Goal: Transaction & Acquisition: Purchase product/service

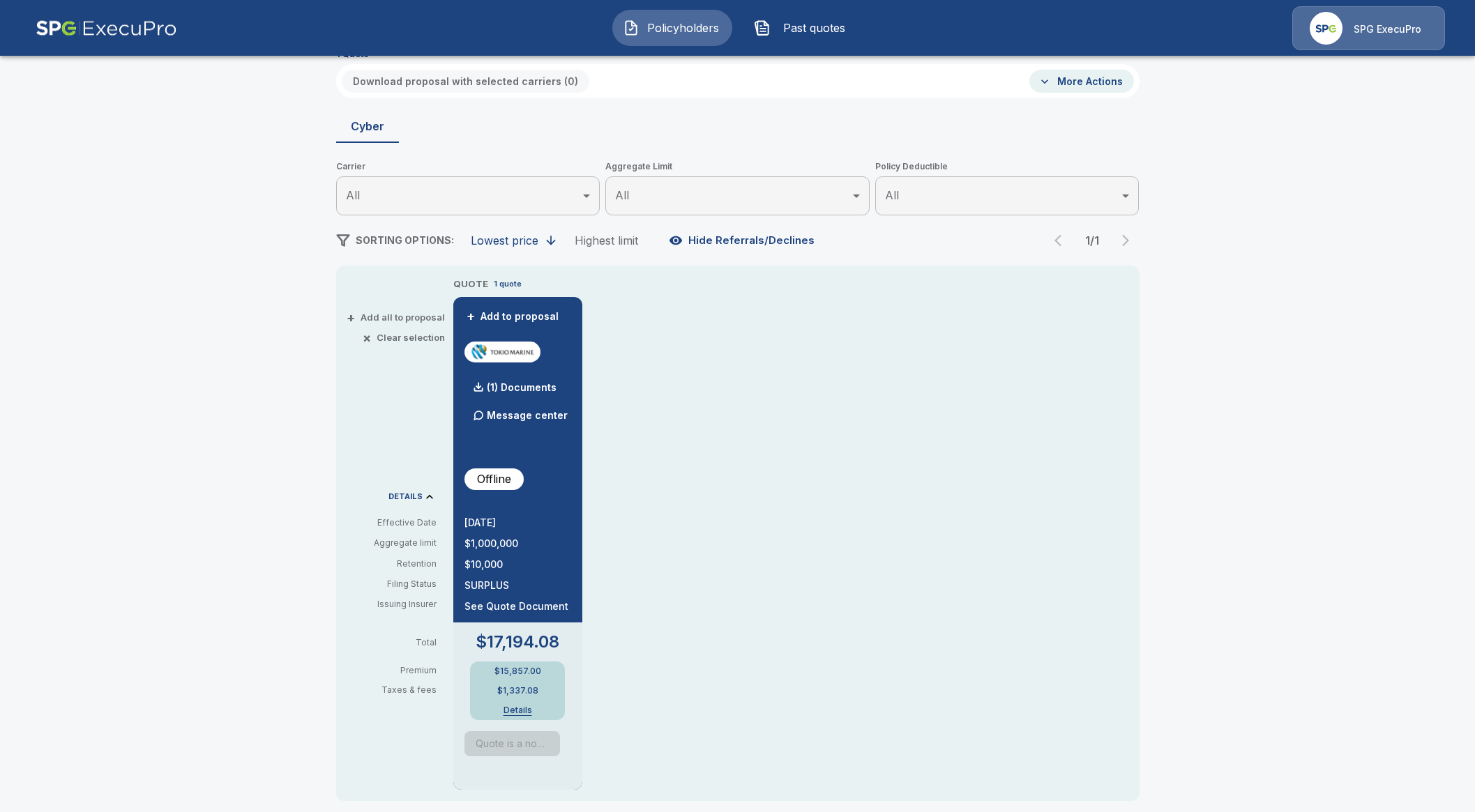
scroll to position [87, 0]
click at [519, 705] on button "Details" at bounding box center [517, 707] width 56 height 9
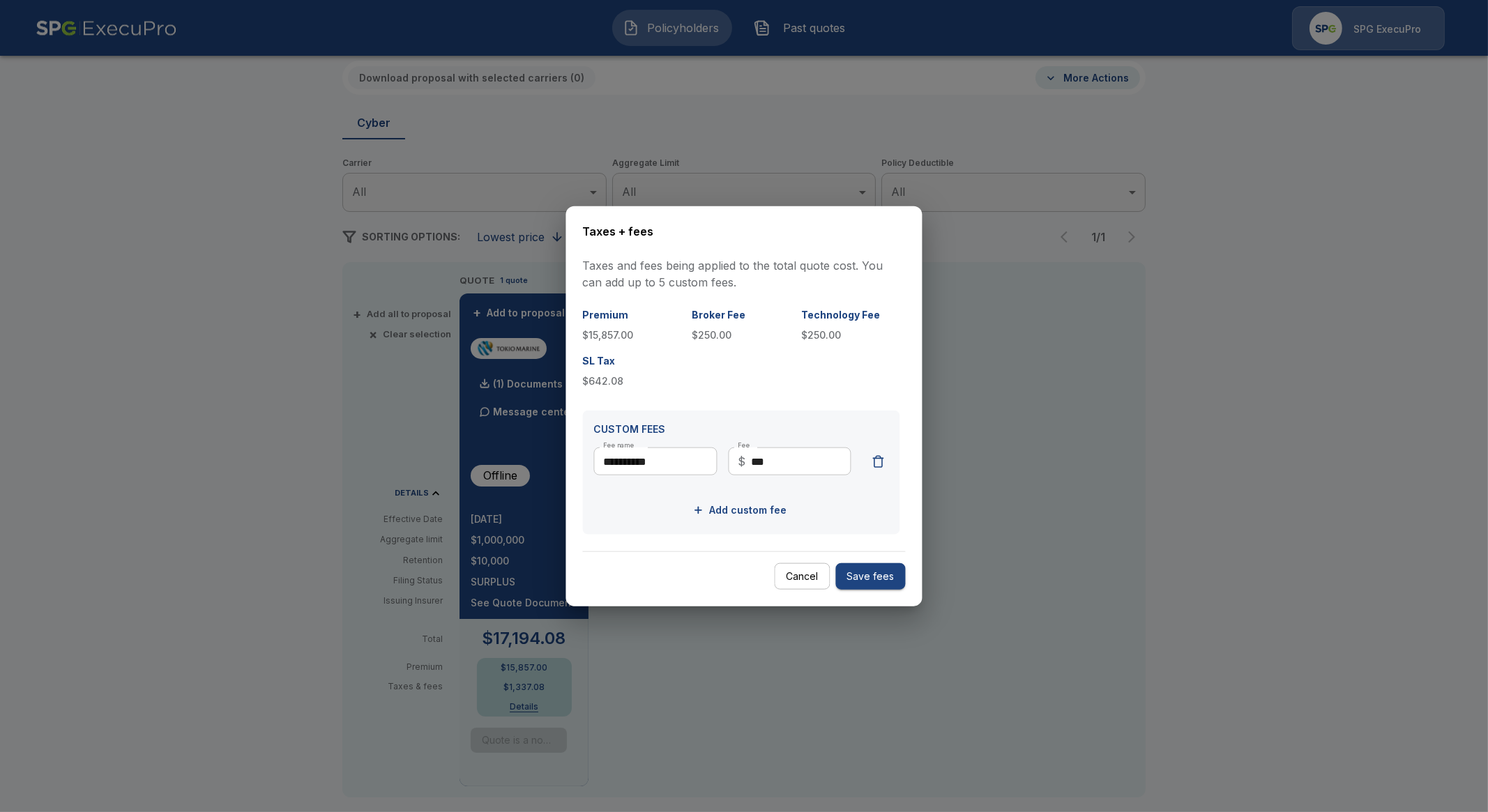
click at [751, 511] on button "Add custom fee" at bounding box center [741, 511] width 102 height 26
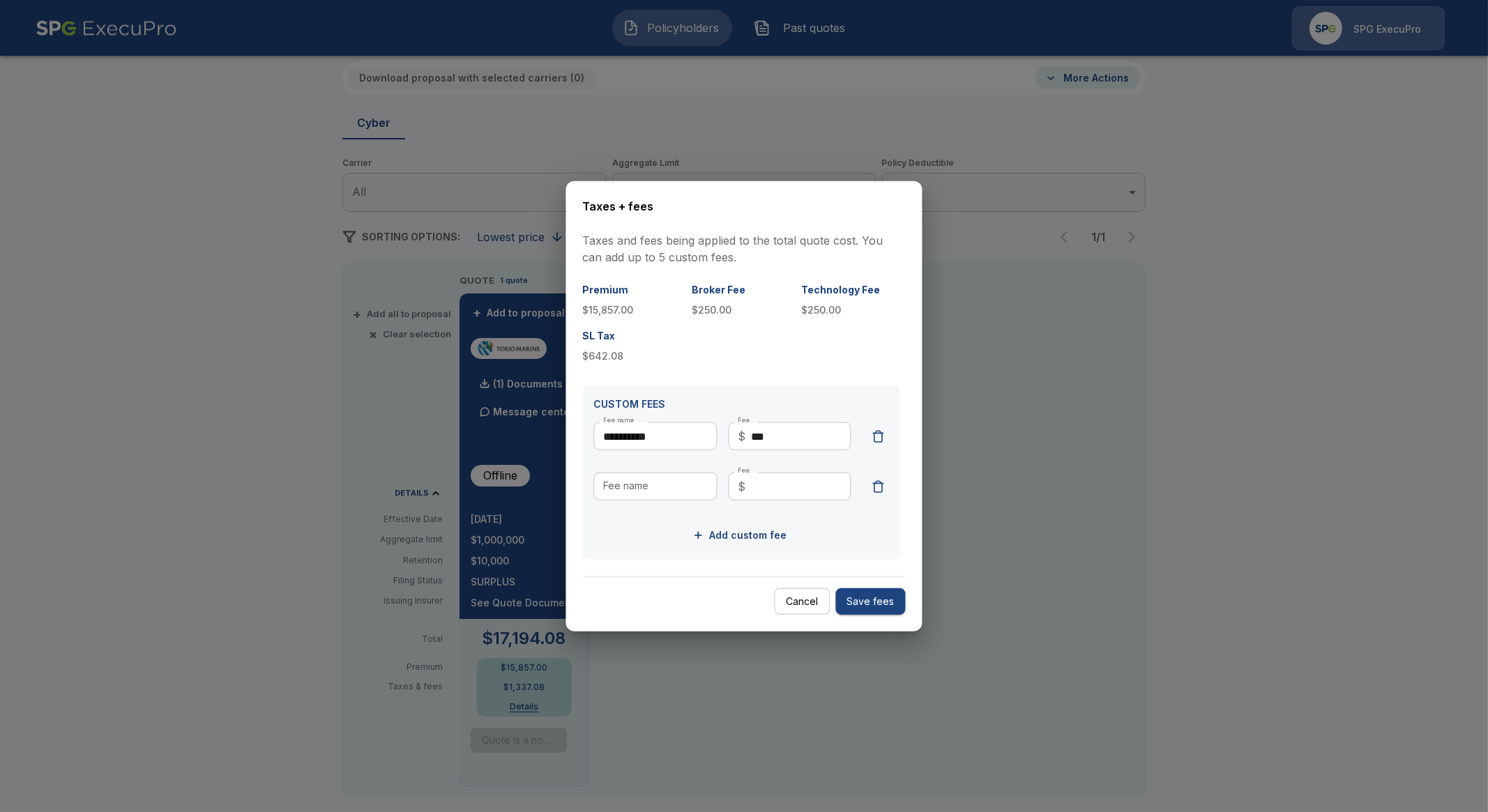
click at [647, 478] on input "Fee name" at bounding box center [656, 487] width 123 height 28
type input "**********"
type input "****"
click at [882, 604] on button "Save fees" at bounding box center [871, 601] width 70 height 27
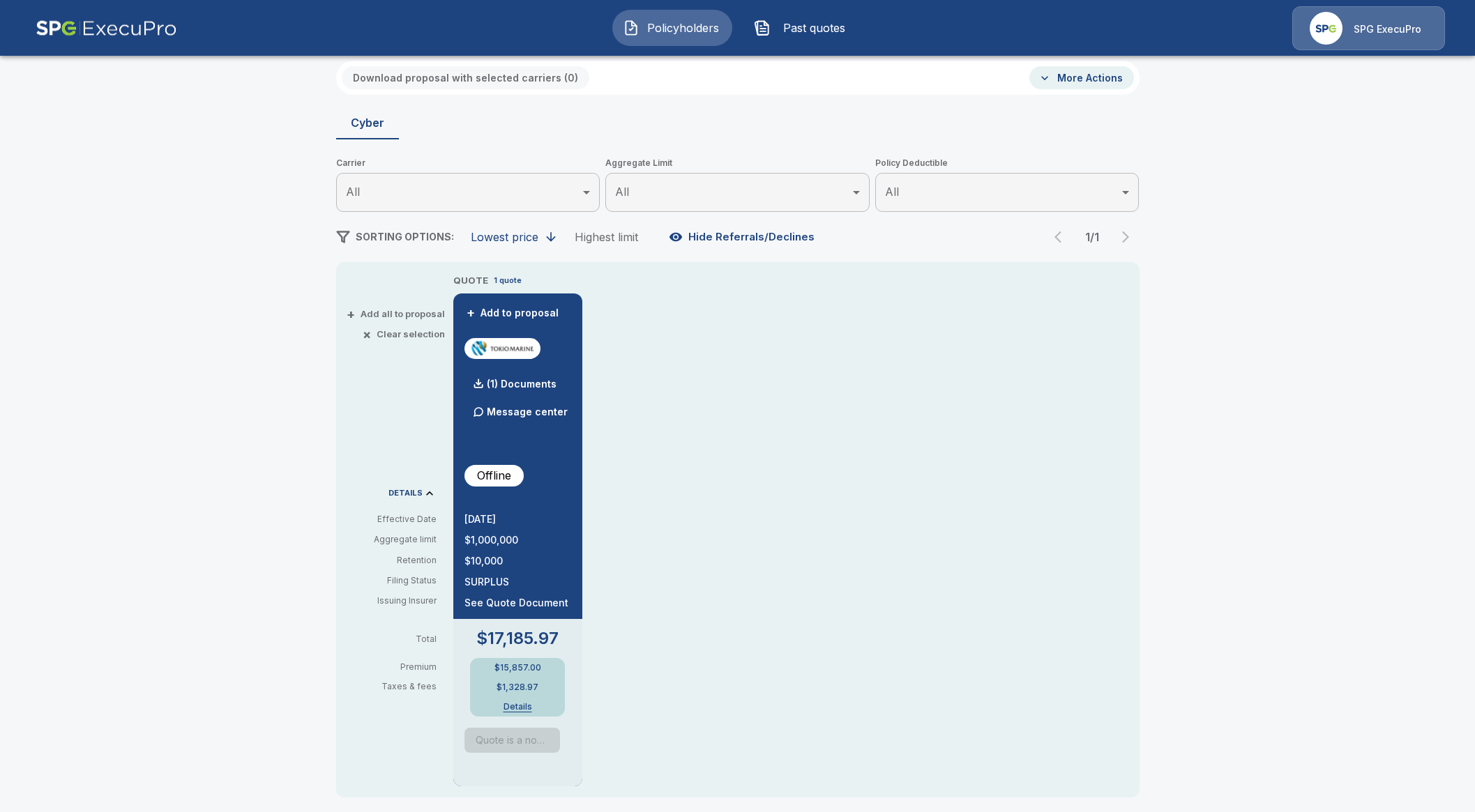
click at [517, 710] on div "$15,857.00 $1,328.97 Details" at bounding box center [517, 687] width 94 height 58
click at [516, 707] on button "Details" at bounding box center [517, 707] width 56 height 9
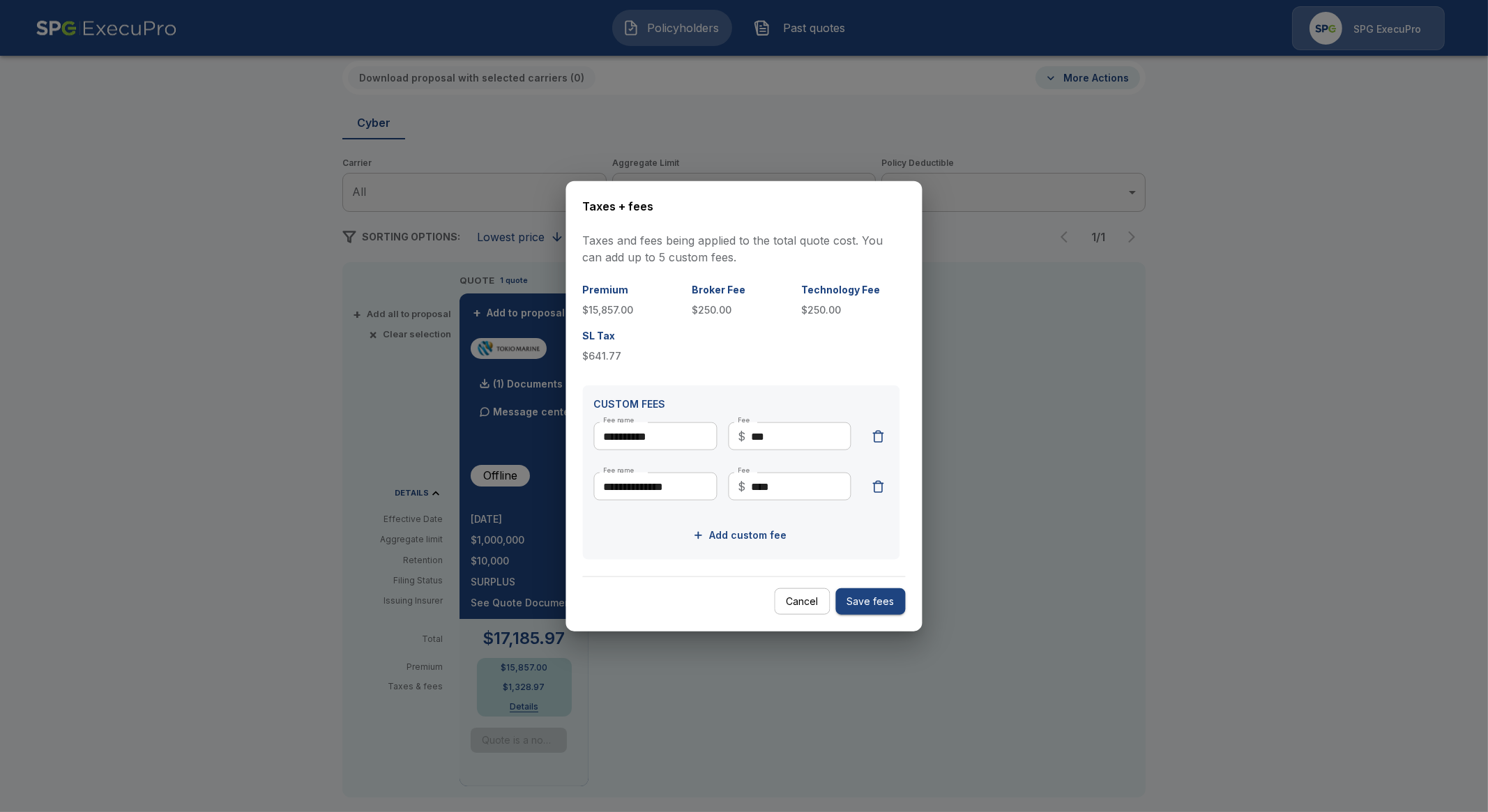
click at [864, 604] on button "Save fees" at bounding box center [871, 601] width 70 height 27
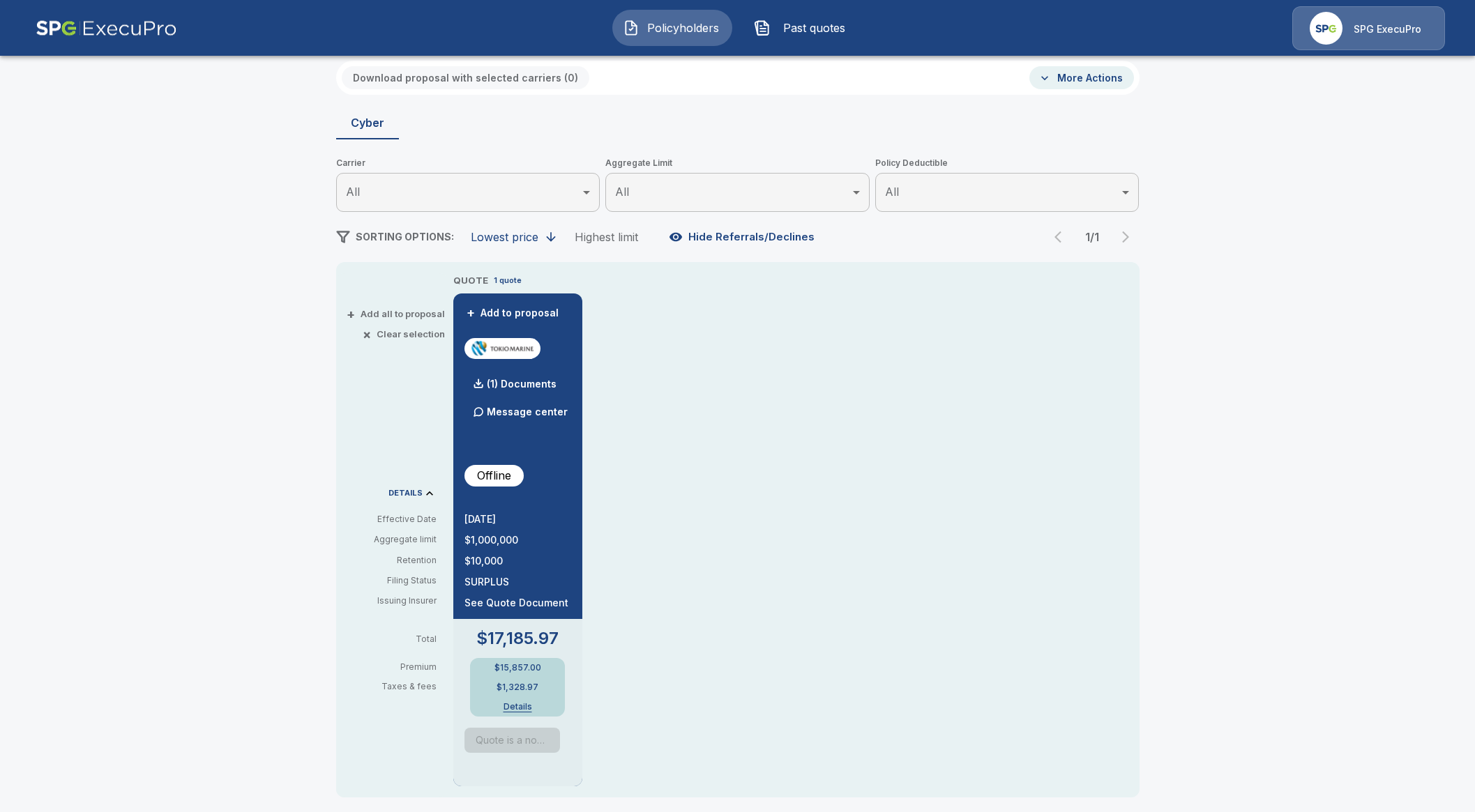
click at [519, 707] on button "Details" at bounding box center [517, 707] width 56 height 9
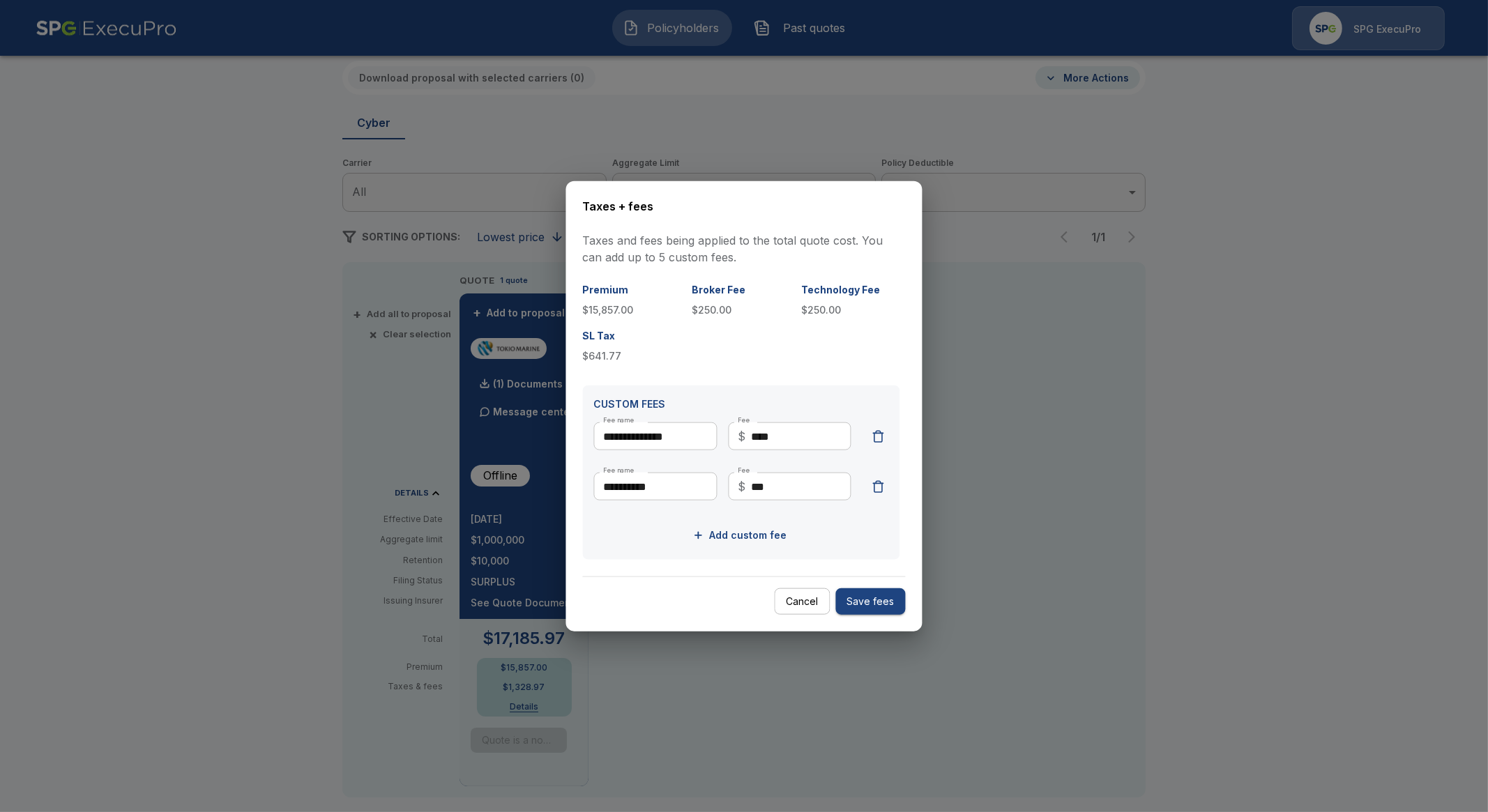
click at [788, 601] on button "Cancel" at bounding box center [802, 601] width 56 height 27
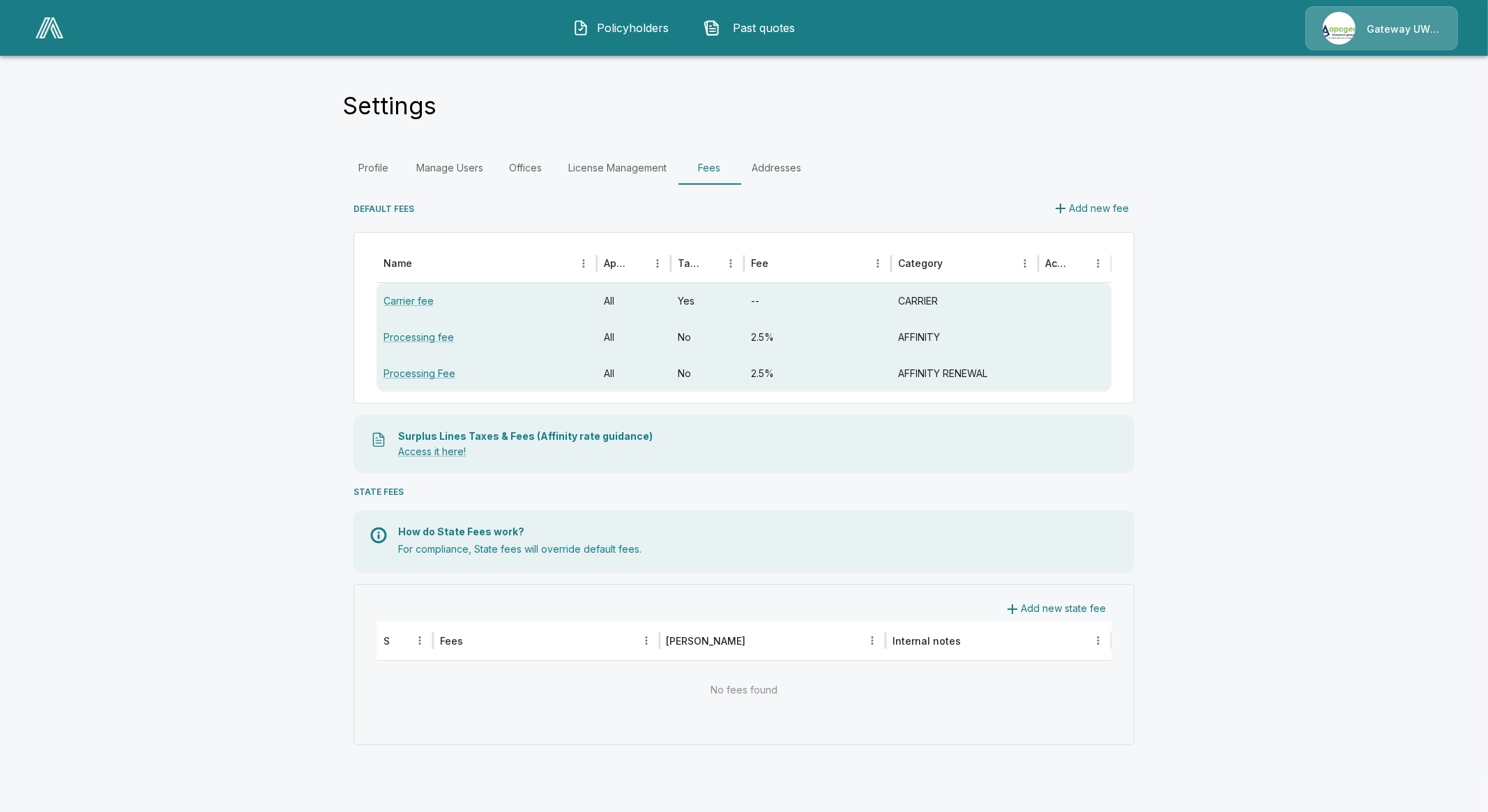
click at [31, 32] on link at bounding box center [50, 27] width 39 height 32
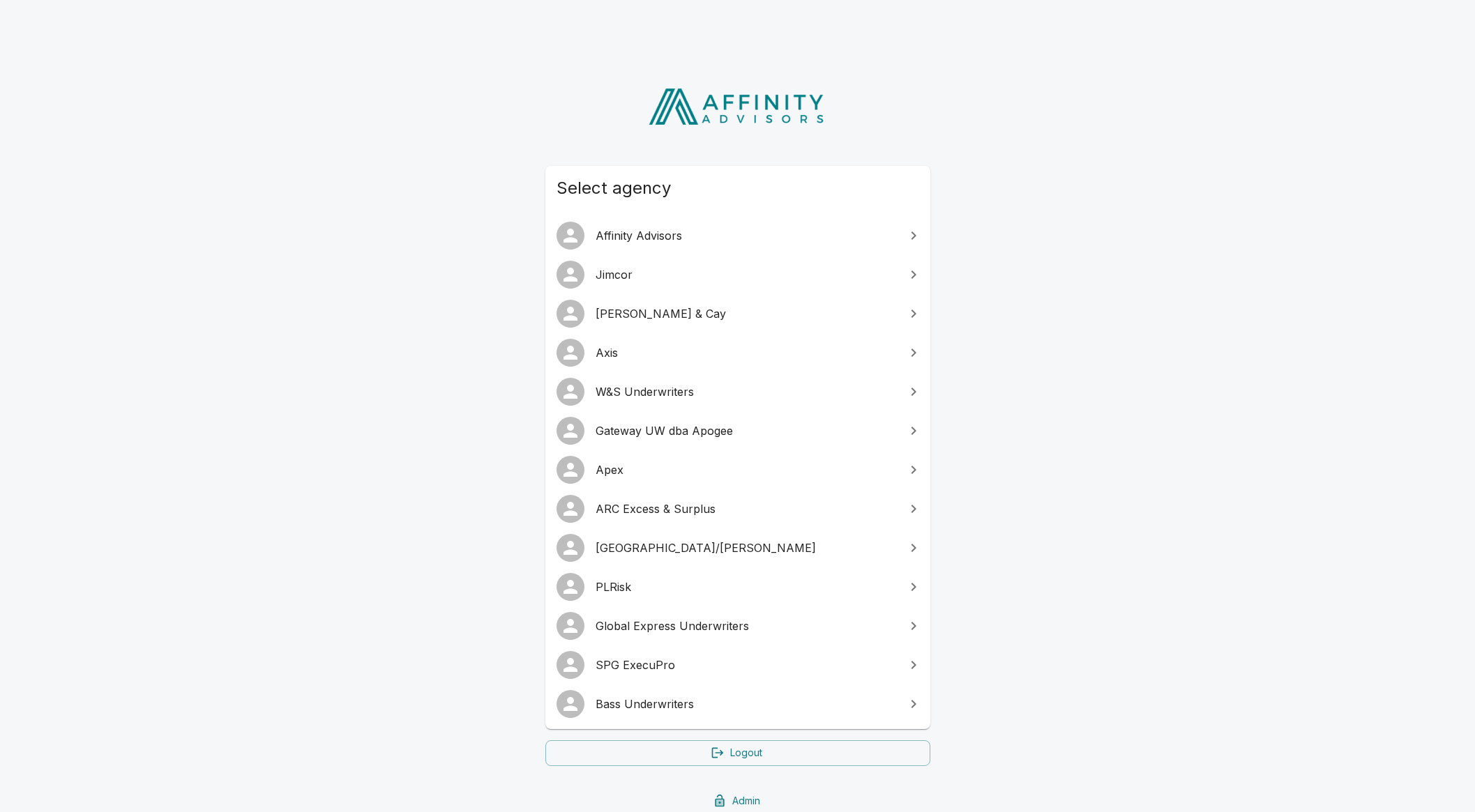
click at [620, 625] on span "Global Express Underwriters" at bounding box center [747, 626] width 301 height 17
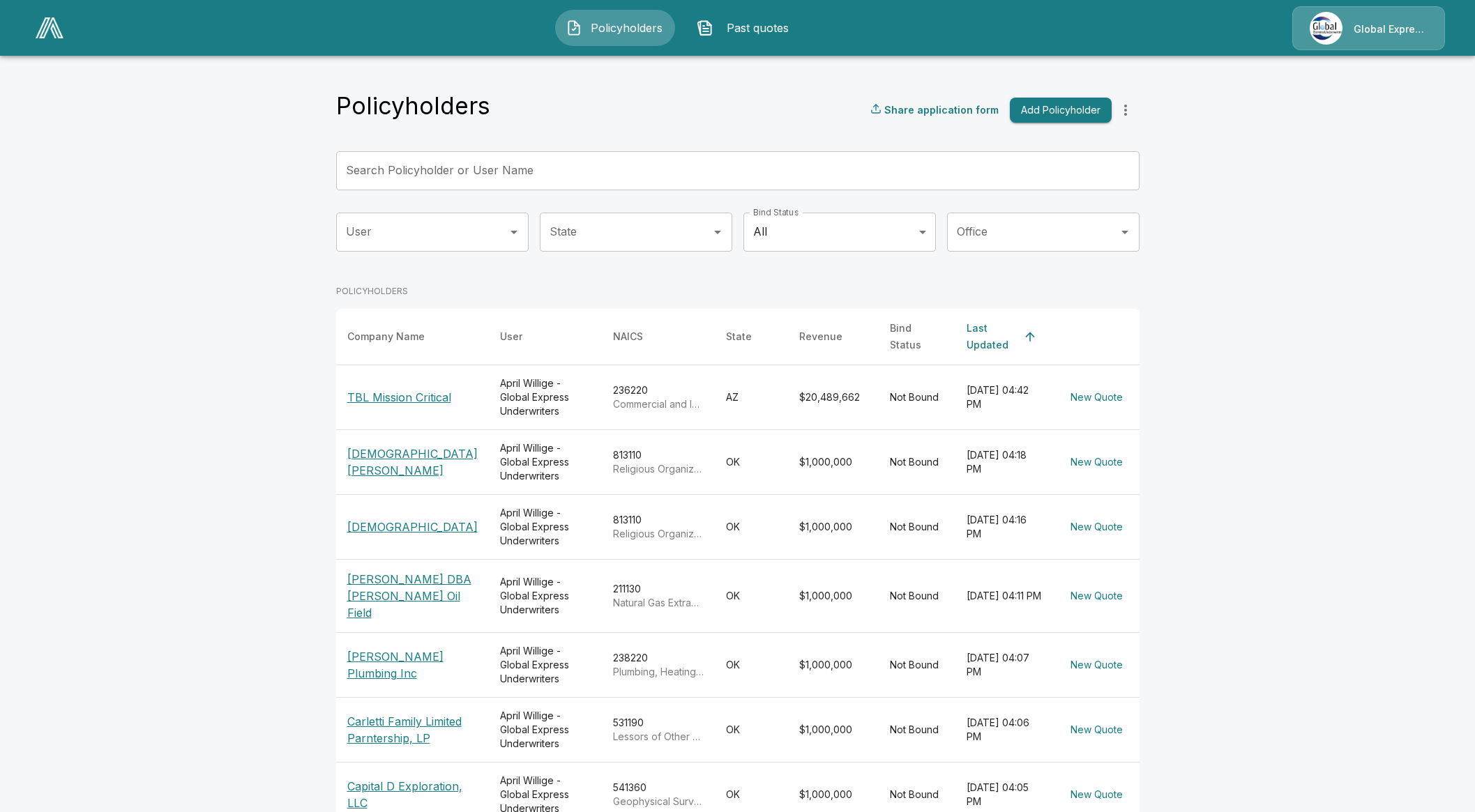
click at [502, 153] on input "Search Policyholder or User Name" at bounding box center [730, 171] width 788 height 39
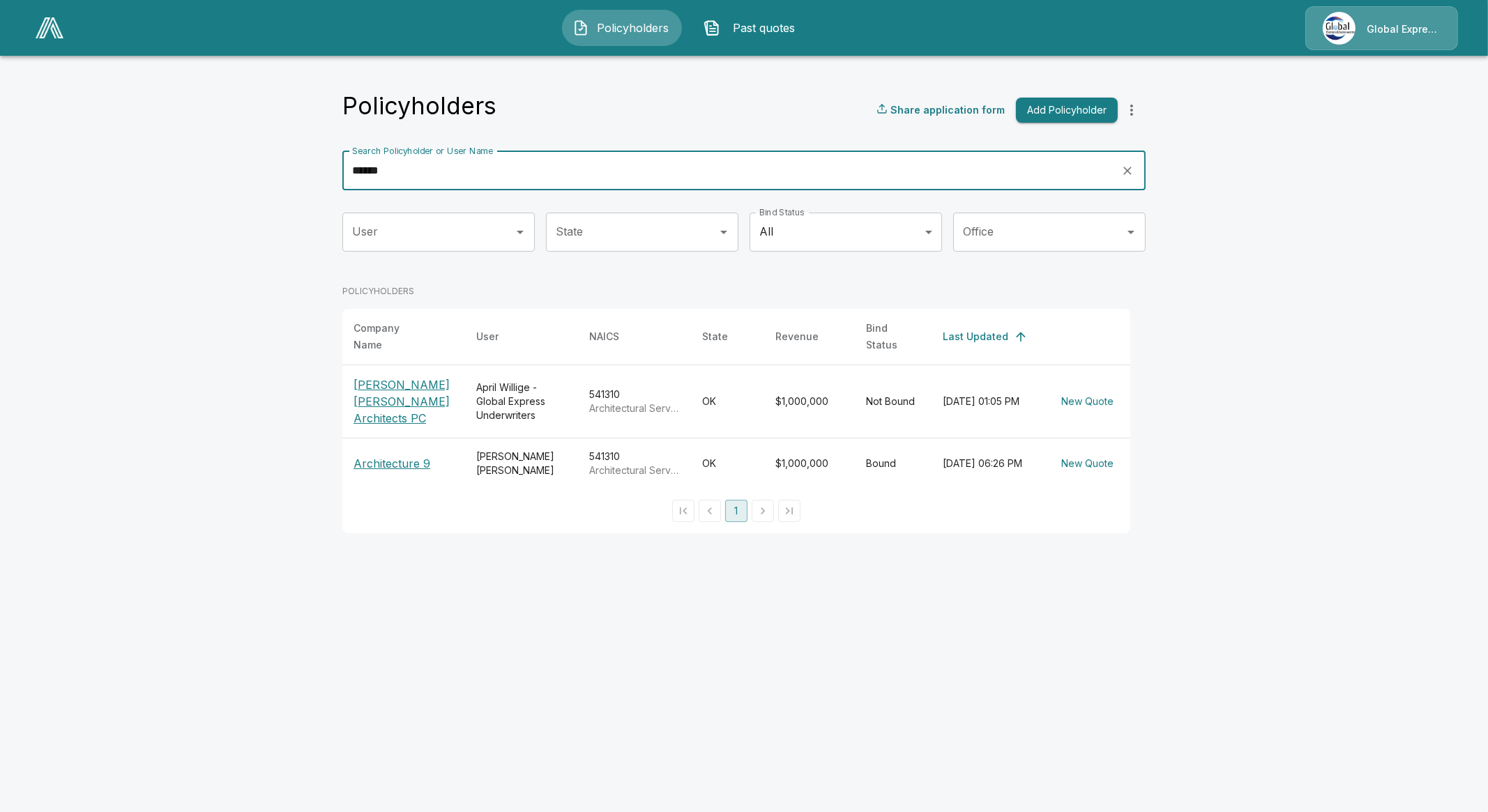
type input "******"
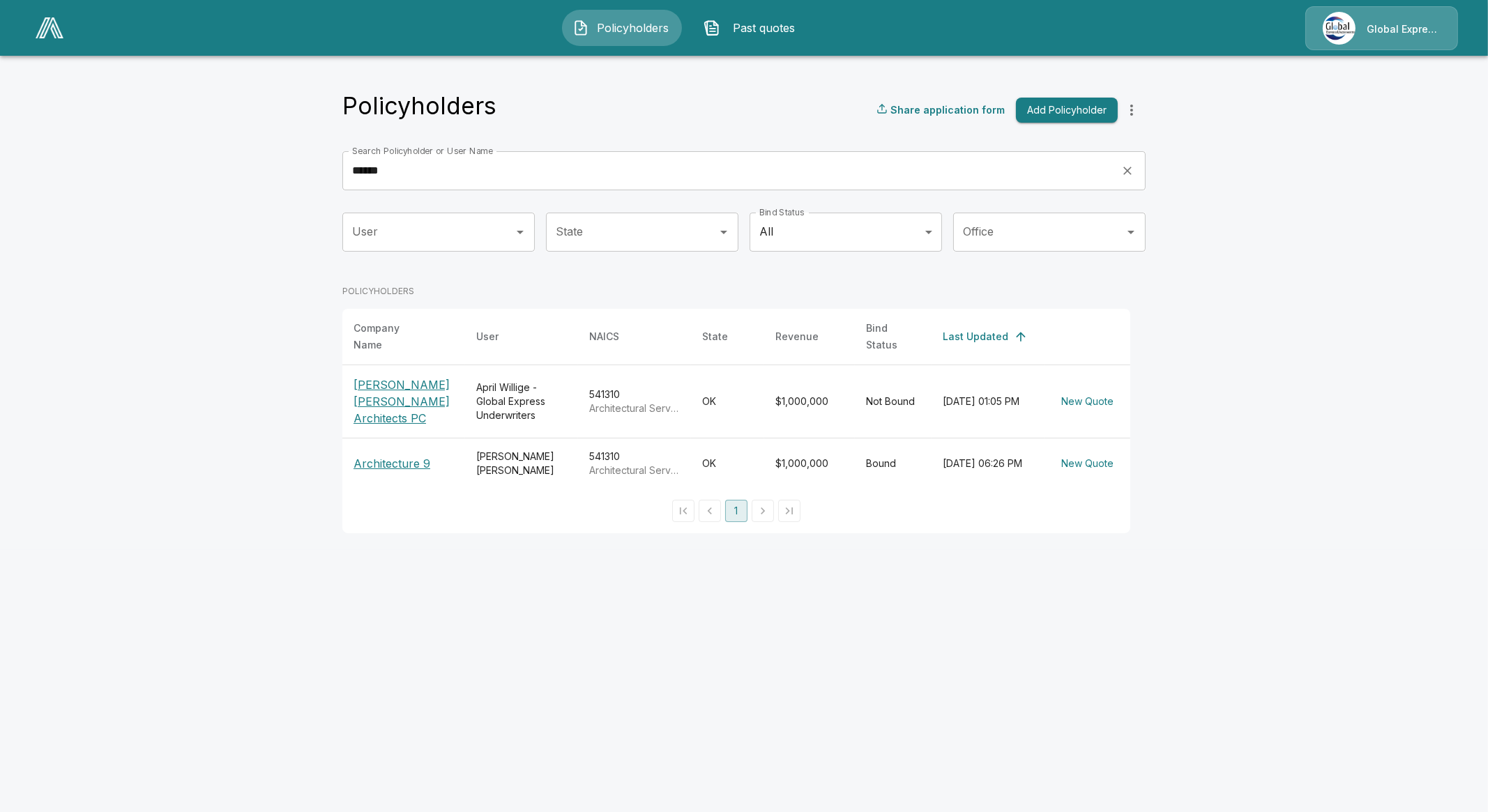
click at [403, 455] on p "Architecture 9" at bounding box center [403, 463] width 100 height 17
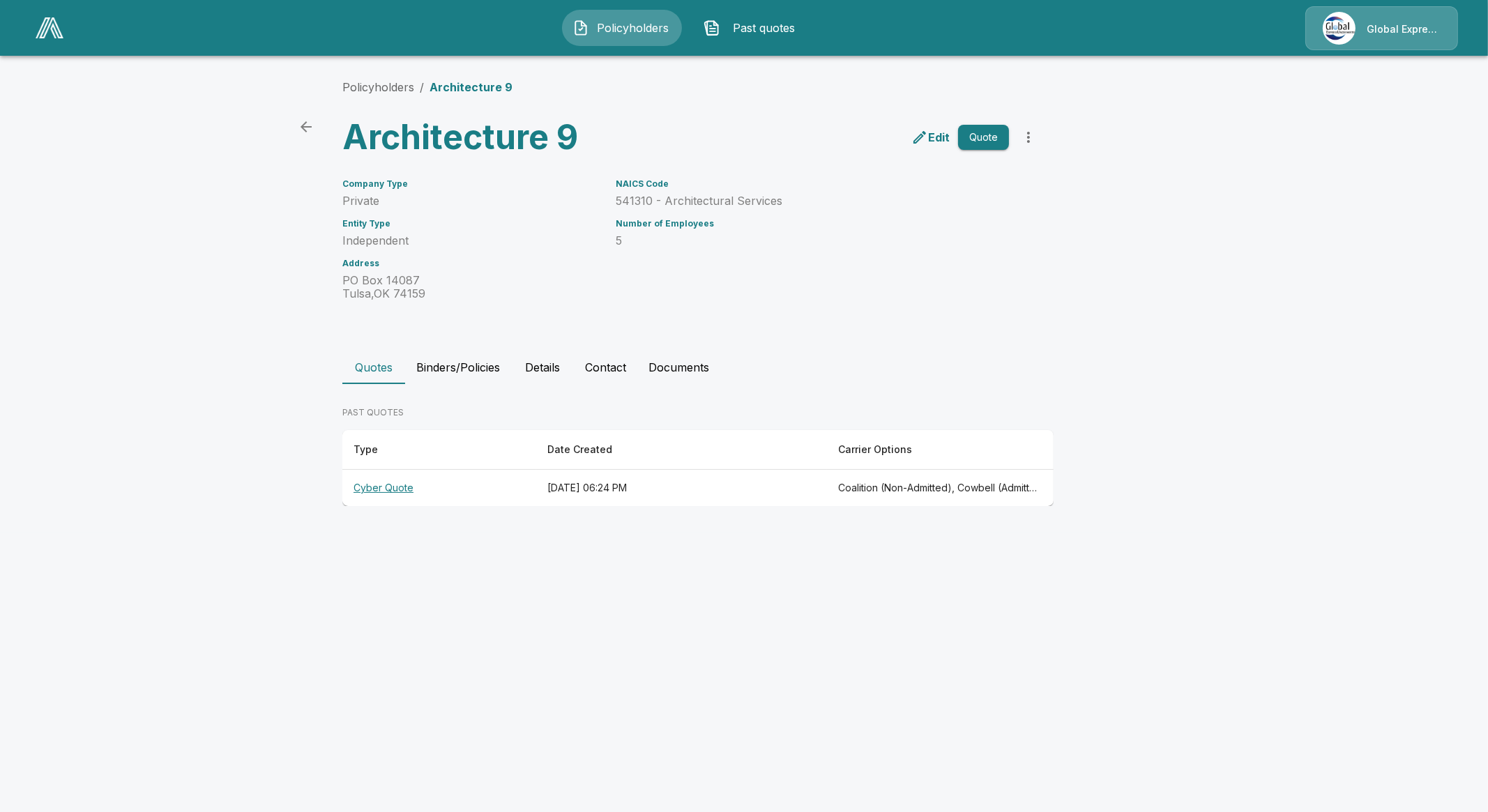
click at [387, 487] on th "Cyber Quote" at bounding box center [439, 488] width 194 height 37
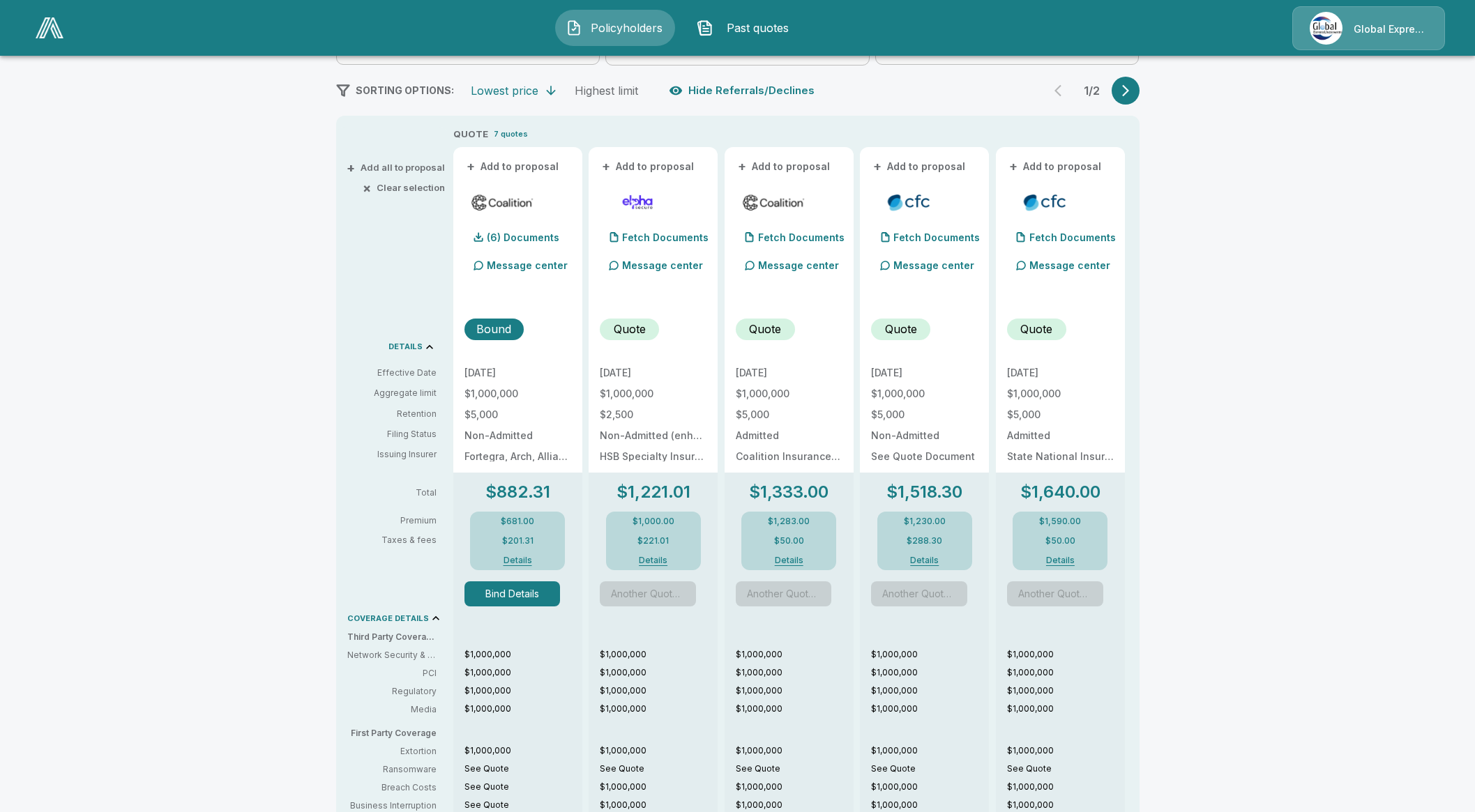
scroll to position [262, 0]
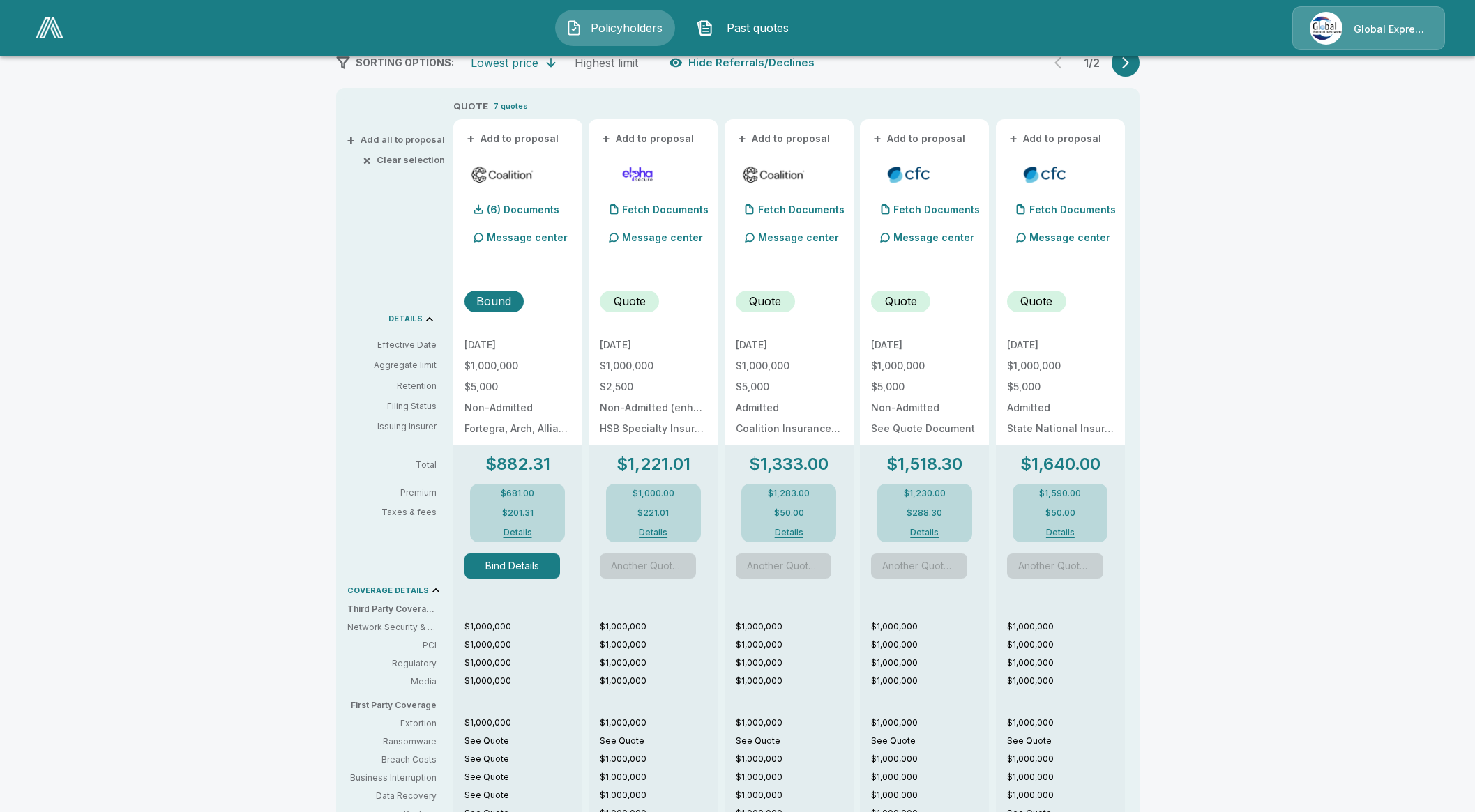
click at [502, 581] on div "$882.31 $681.00 $201.31 Details Bind Details $1,000,000 $1,000,000 $1,000,000 $…" at bounding box center [517, 731] width 129 height 573
click at [502, 577] on button "Bind Details" at bounding box center [512, 566] width 96 height 25
